Goal: Transaction & Acquisition: Purchase product/service

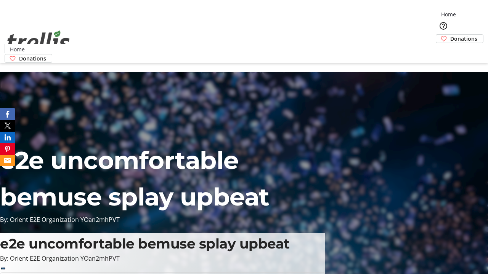
click at [450, 35] on span "Donations" at bounding box center [463, 39] width 27 height 8
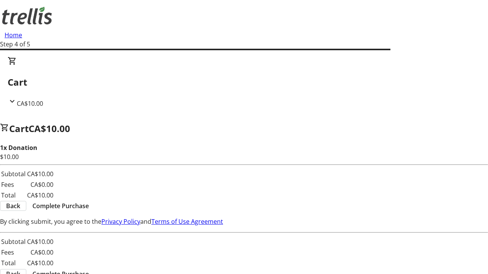
click at [89, 202] on span "Complete Purchase" at bounding box center [60, 206] width 56 height 9
